Goal: Task Accomplishment & Management: Manage account settings

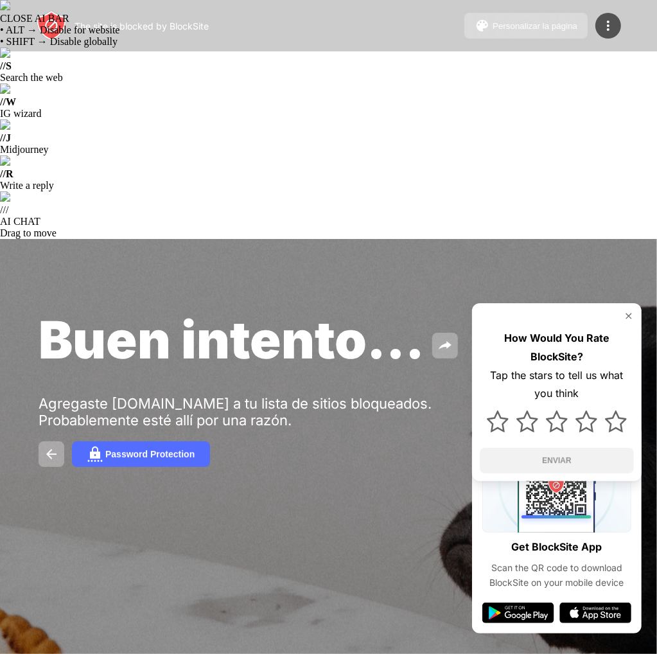
click at [612, 28] on img at bounding box center [608, 25] width 15 height 15
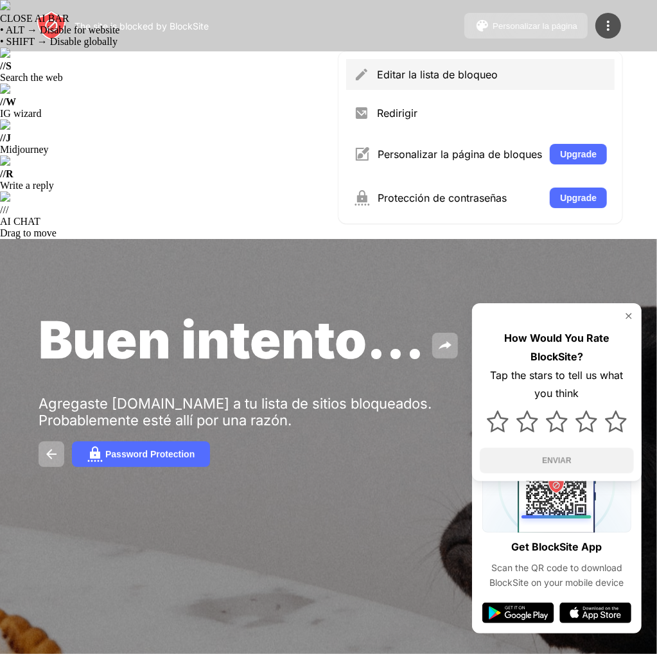
click at [495, 78] on div "Editar la lista de bloqueo" at bounding box center [492, 74] width 230 height 13
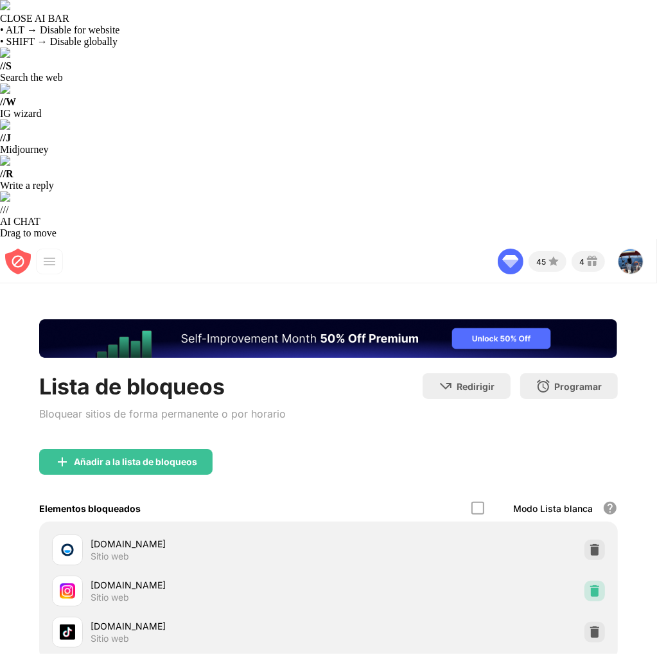
click at [585, 581] on div at bounding box center [595, 591] width 21 height 21
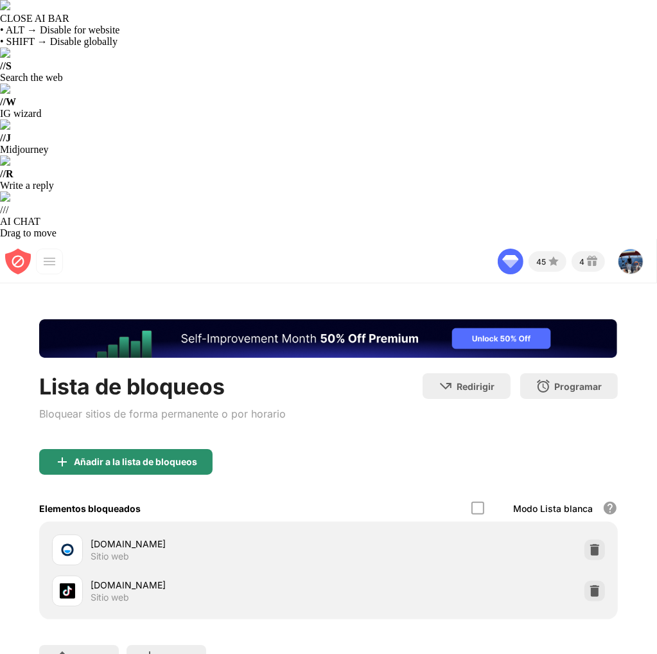
click at [71, 449] on div "Añadir a la lista de bloqueos" at bounding box center [125, 462] width 173 height 26
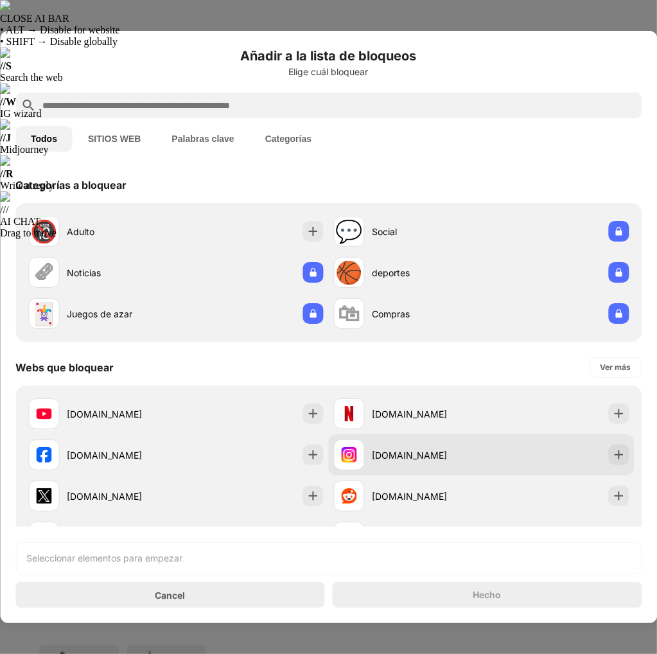
click at [470, 454] on div "[DOMAIN_NAME]" at bounding box center [482, 454] width 306 height 41
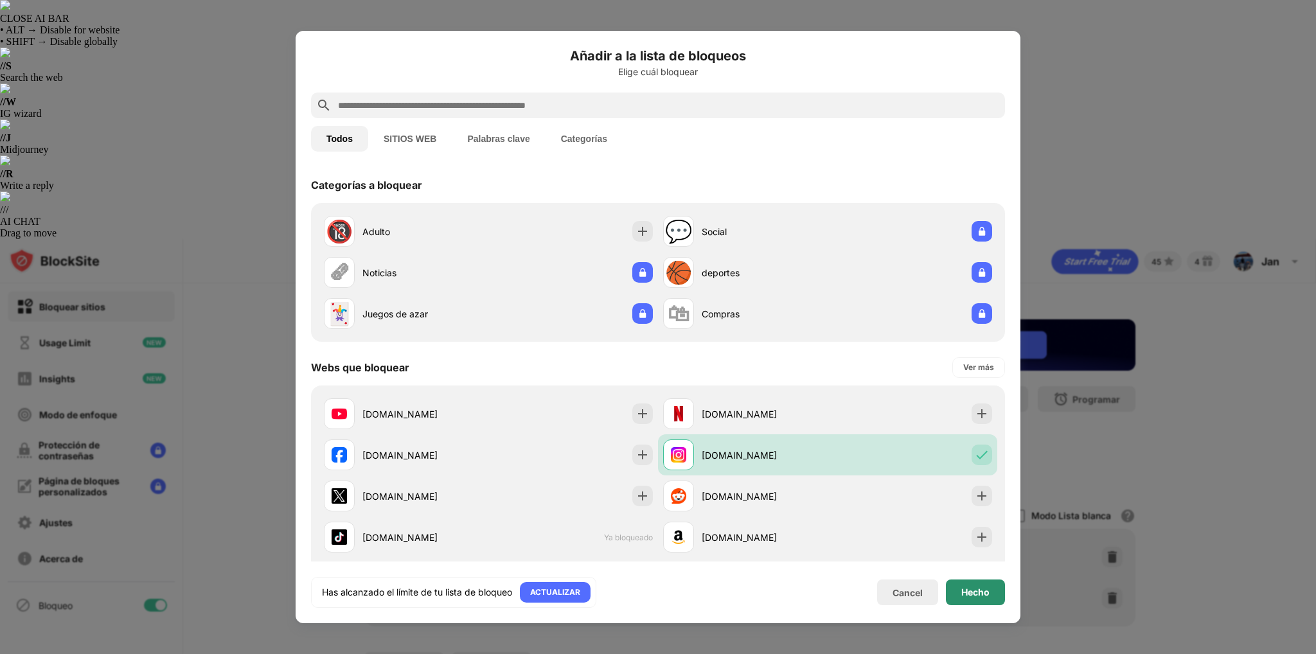
click at [657, 587] on div "Hecho" at bounding box center [975, 592] width 28 height 10
